Goal: Transaction & Acquisition: Purchase product/service

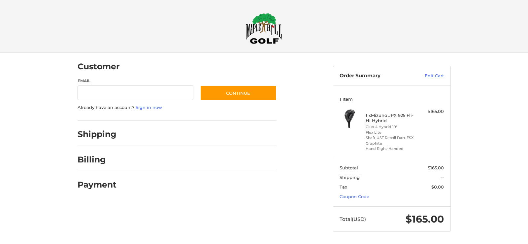
scroll to position [1, 0]
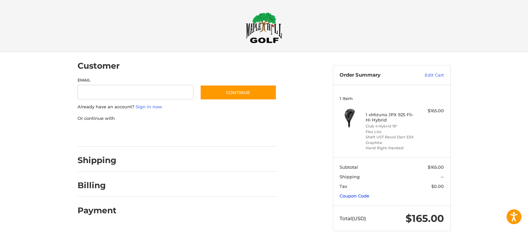
click at [358, 197] on link "Coupon Code" at bounding box center [354, 195] width 30 height 5
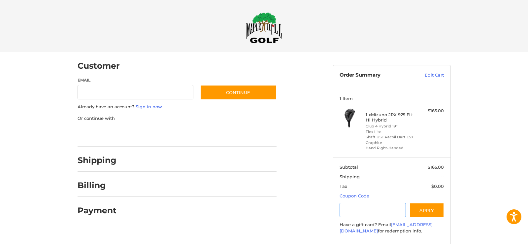
click at [377, 210] on input "Gift Certificate or Coupon Code" at bounding box center [372, 210] width 66 height 15
type input "*"
type input "********"
click at [424, 210] on button "Apply" at bounding box center [426, 210] width 35 height 15
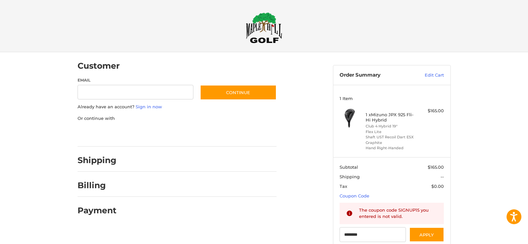
scroll to position [34, 0]
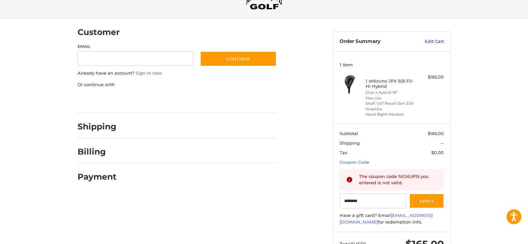
click at [435, 42] on link "Edit Cart" at bounding box center [426, 41] width 33 height 7
